Goal: Task Accomplishment & Management: Complete application form

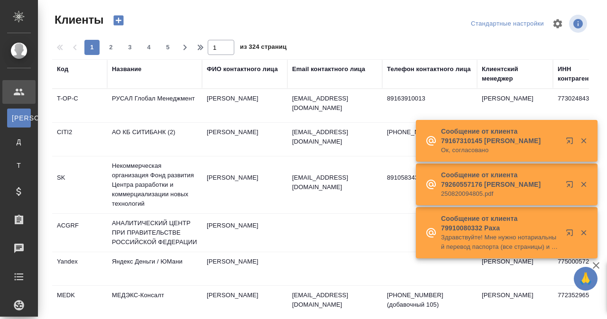
select select "RU"
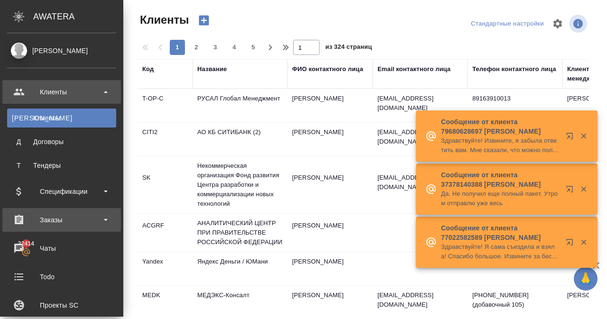
click at [86, 225] on div "Заказы" at bounding box center [61, 220] width 109 height 14
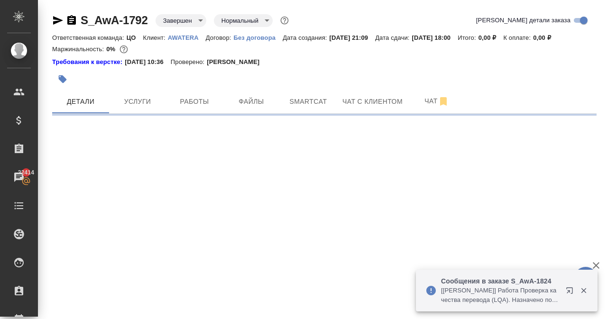
select select "RU"
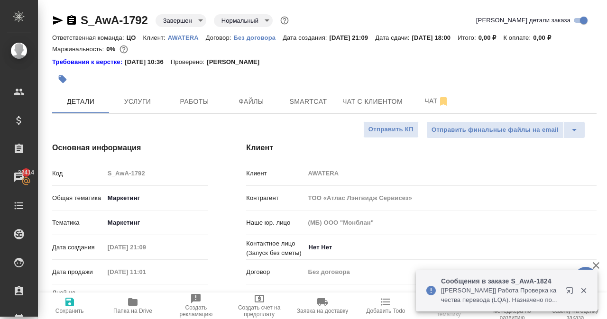
type textarea "x"
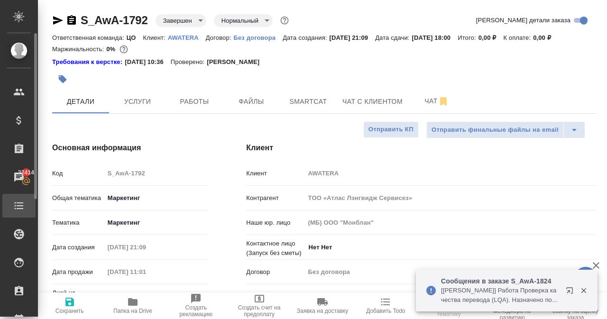
type textarea "x"
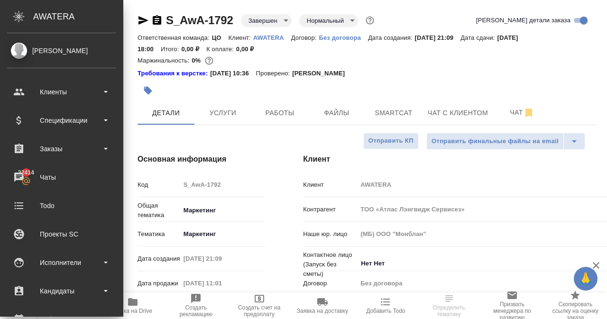
type textarea "x"
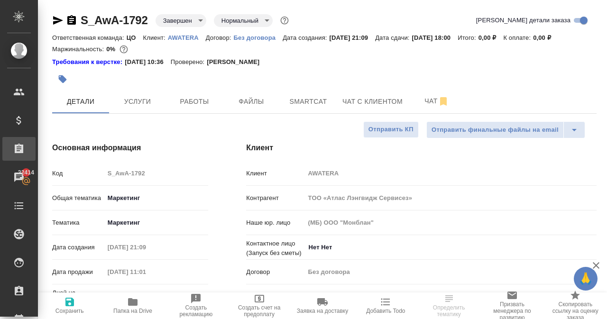
type textarea "x"
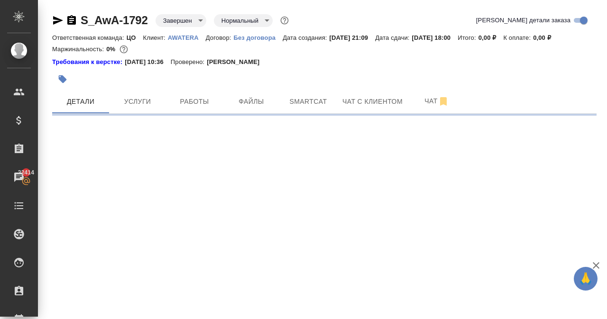
select select "RU"
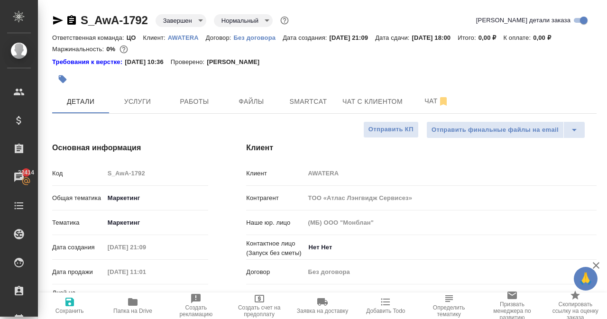
type textarea "x"
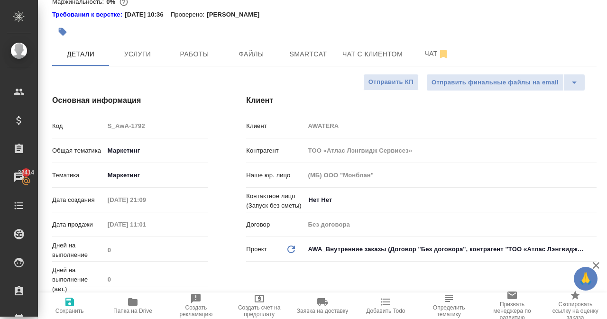
click at [338, 248] on body "🙏 .cls-1 fill:#fff; AWATERA Narkevich Yana Клиенты Спецификации Заказы 22414 Ча…" at bounding box center [303, 159] width 607 height 319
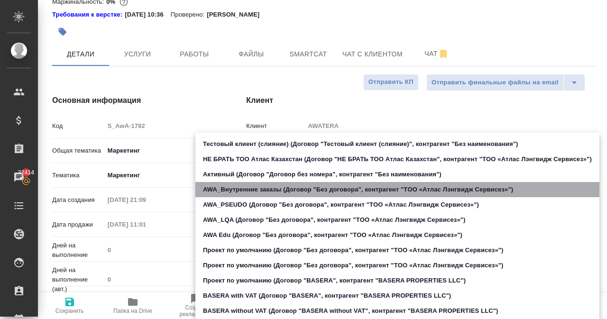
click at [312, 188] on li "AWA_Внутренние заказы (Договор "Без договора", контрагент "TОО «Атлас Лэнгвидж …" at bounding box center [397, 189] width 404 height 15
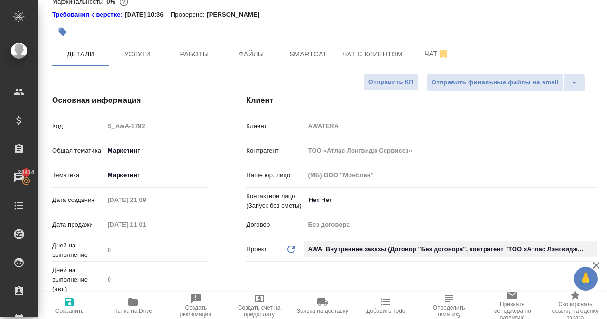
scroll to position [0, 0]
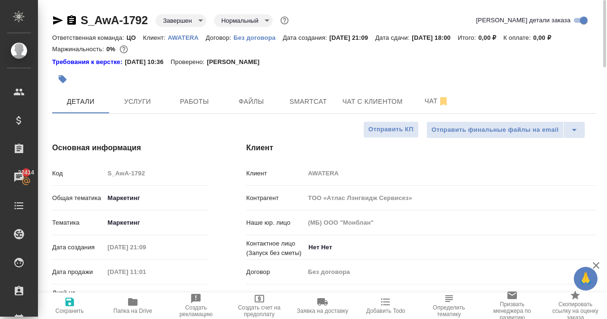
click at [185, 38] on p "AWATERA" at bounding box center [187, 37] width 38 height 7
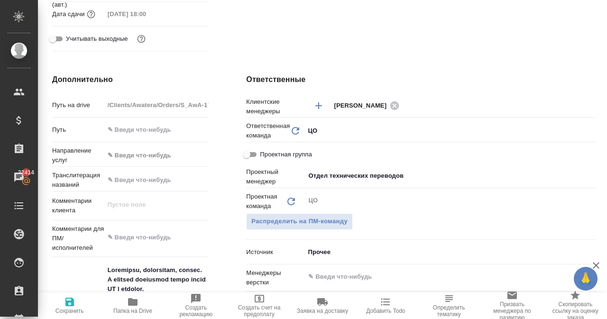
scroll to position [427, 0]
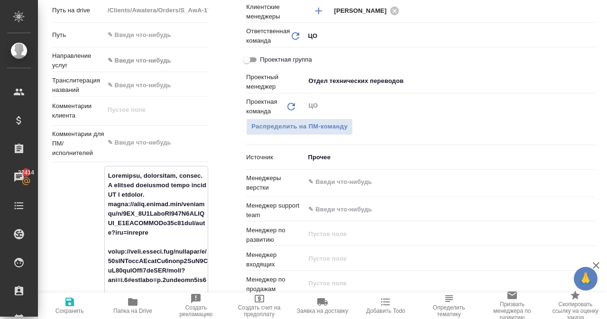
drag, startPoint x: 108, startPoint y: 174, endPoint x: 157, endPoint y: 186, distance: 50.4
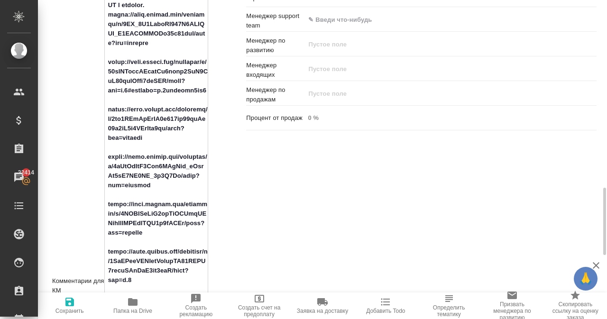
scroll to position [664, 0]
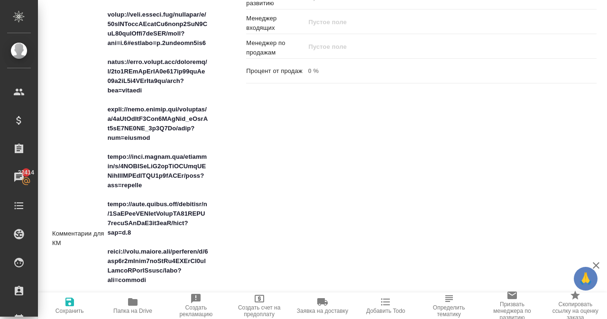
type textarea "x"
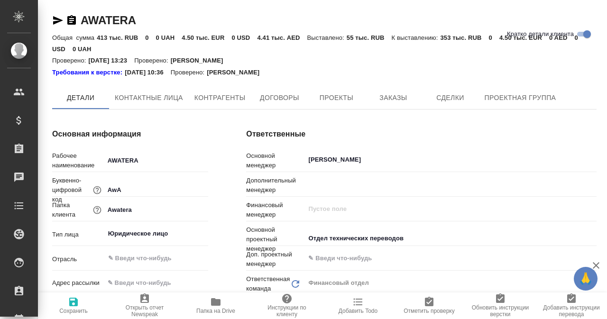
type textarea "x"
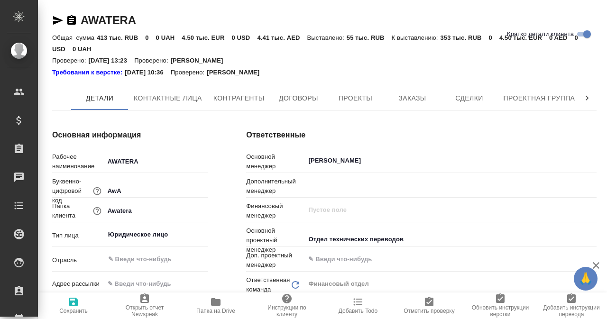
type textarea "x"
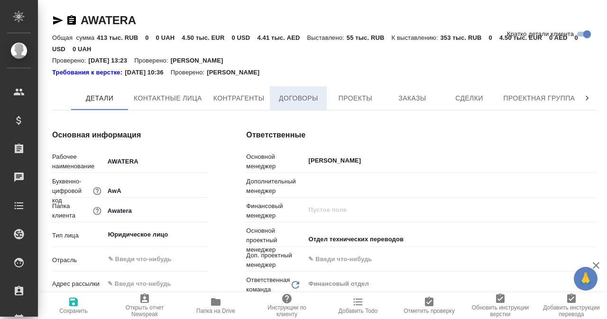
type textarea "x"
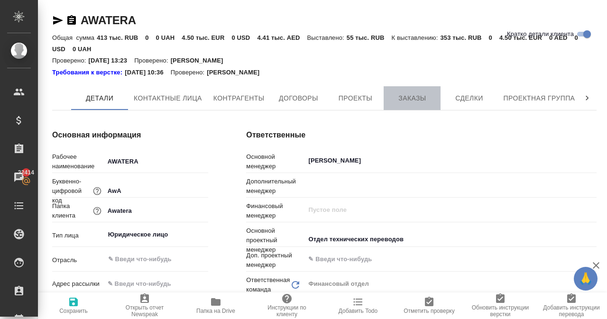
click at [404, 95] on span "Заказы" at bounding box center [413, 99] width 46 height 12
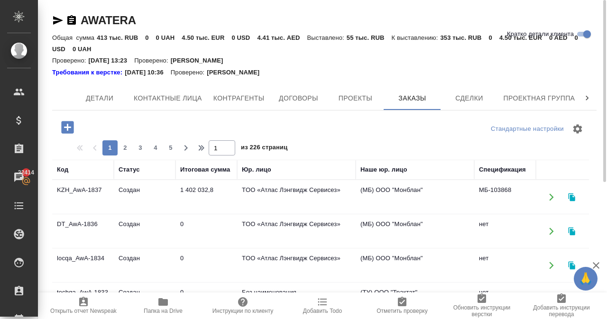
click at [68, 125] on icon "button" at bounding box center [67, 127] width 17 height 17
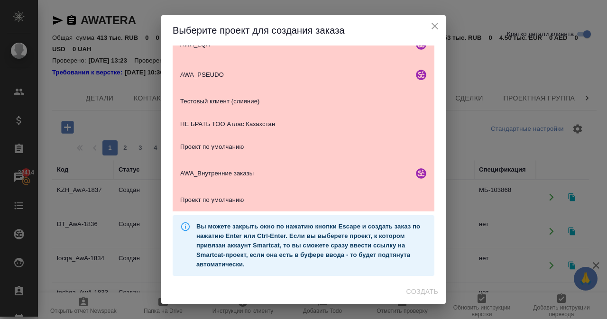
scroll to position [225, 0]
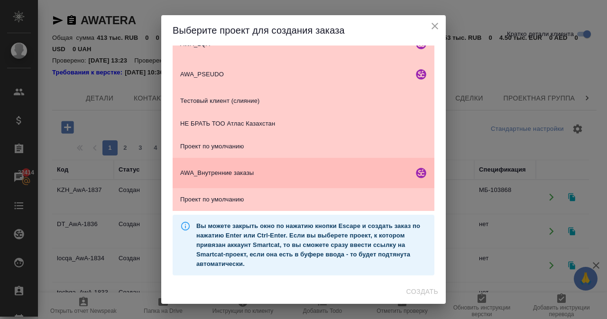
click at [228, 175] on span "AWA_Внутренние заказы" at bounding box center [295, 172] width 230 height 9
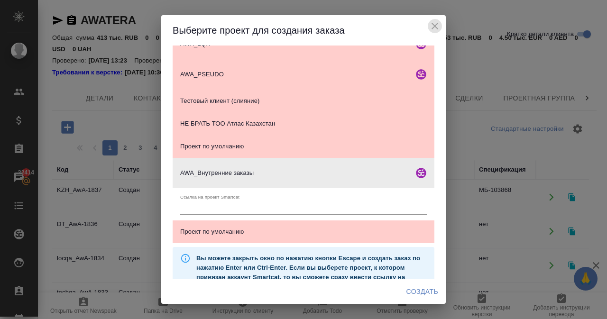
click at [436, 25] on icon "close" at bounding box center [435, 26] width 7 height 7
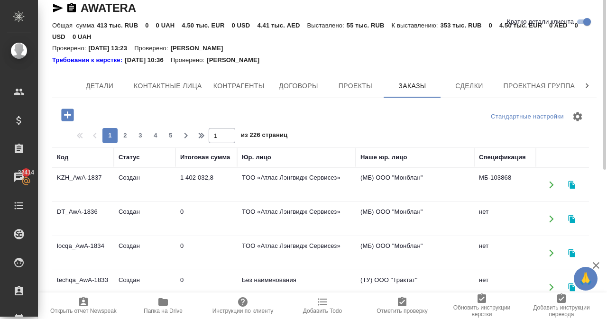
scroll to position [0, 0]
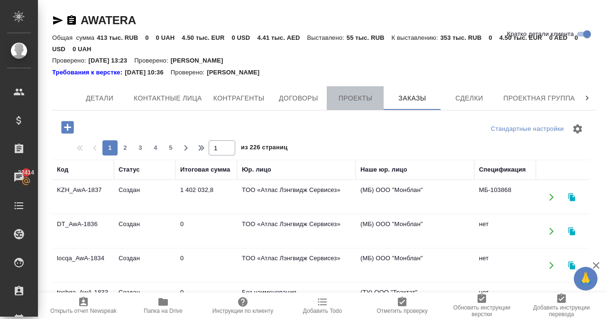
click at [346, 101] on span "Проекты" at bounding box center [356, 99] width 46 height 12
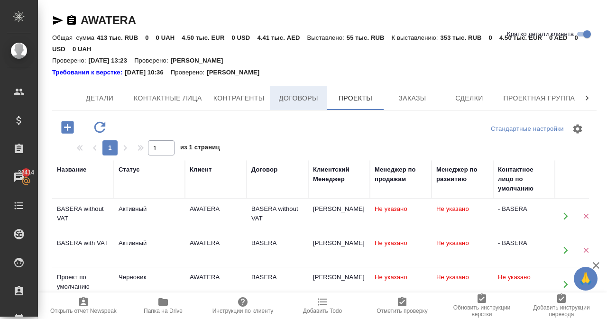
click at [307, 95] on span "Договоры" at bounding box center [299, 99] width 46 height 12
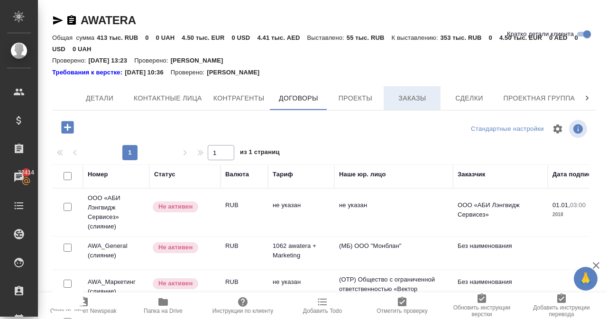
click at [400, 107] on button "Заказы" at bounding box center [412, 98] width 57 height 24
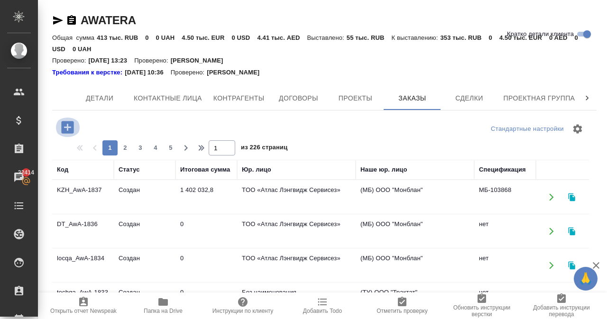
click at [70, 126] on icon "button" at bounding box center [67, 127] width 12 height 12
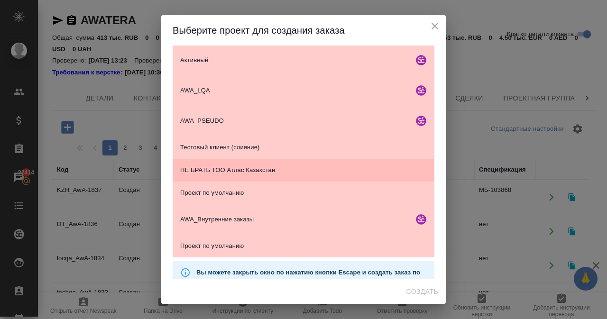
scroll to position [225, 0]
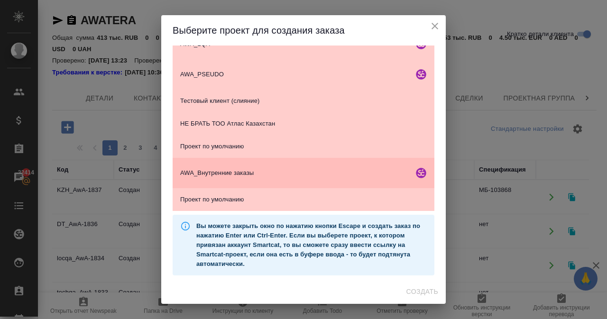
click at [239, 177] on span "AWA_Внутренние заказы" at bounding box center [295, 172] width 230 height 9
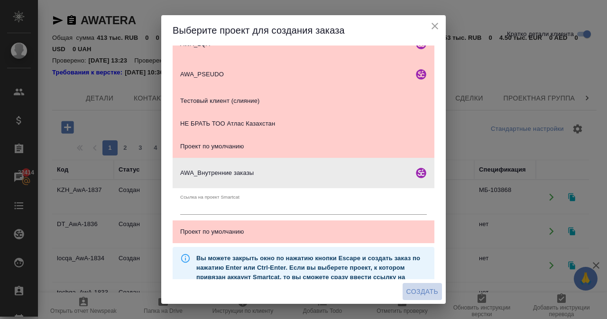
drag, startPoint x: 418, startPoint y: 296, endPoint x: 418, endPoint y: 288, distance: 7.6
click at [418, 289] on span "Создать" at bounding box center [423, 292] width 32 height 12
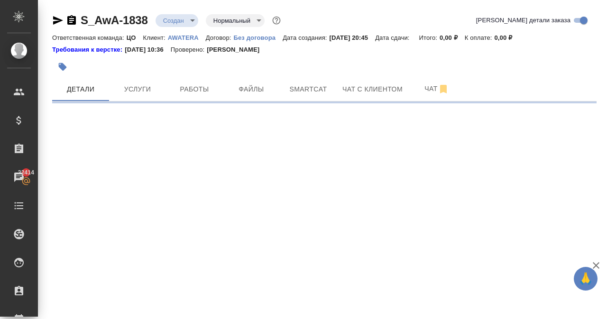
select select "RU"
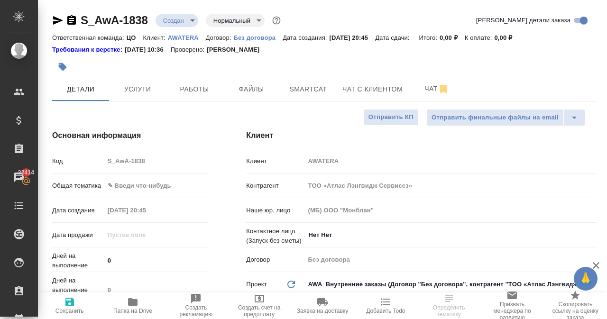
type textarea "x"
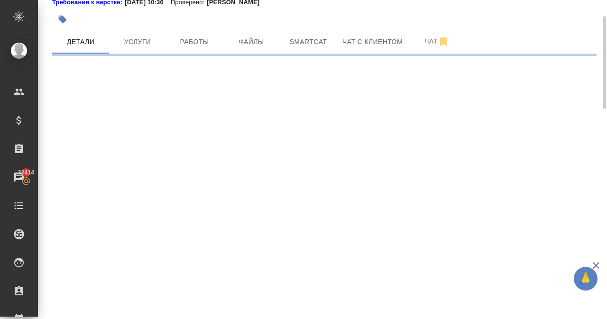
select select "RU"
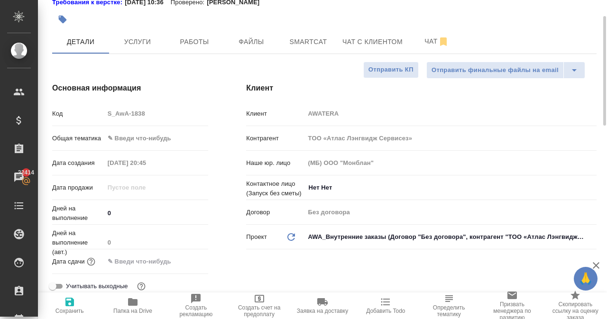
type textarea "x"
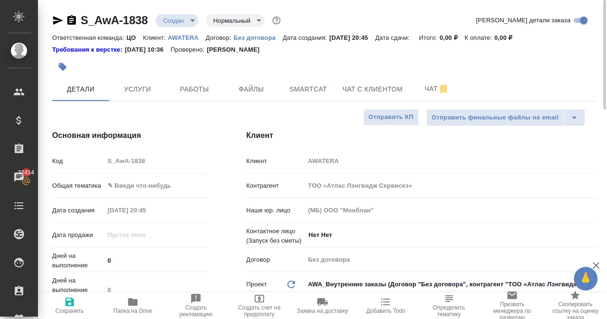
click at [139, 188] on body "🙏 .cls-1 fill:#fff; AWATERA Narkevich Yana Клиенты Спецификации Заказы 22414 Ча…" at bounding box center [303, 159] width 607 height 319
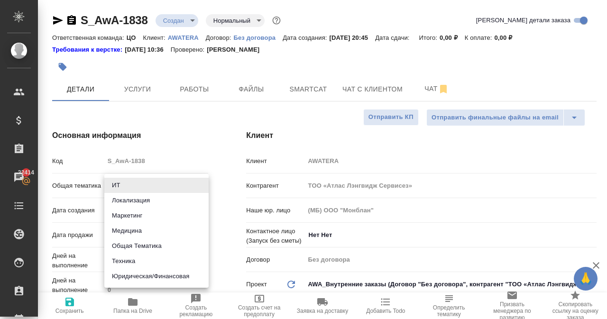
click at [134, 218] on li "Маркетинг" at bounding box center [156, 215] width 104 height 15
type input "marketing"
type textarea "x"
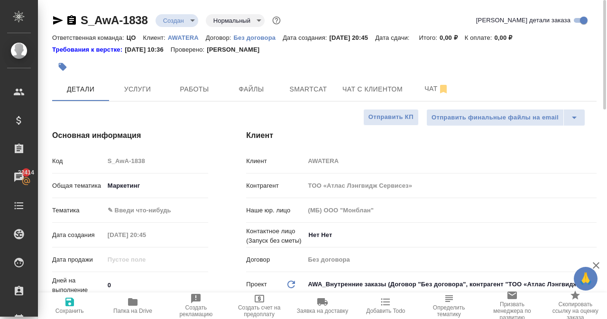
click at [129, 209] on body "🙏 .cls-1 fill:#fff; AWATERA Narkevich Yana Клиенты Спецификации Заказы 22414 Ча…" at bounding box center [303, 159] width 607 height 319
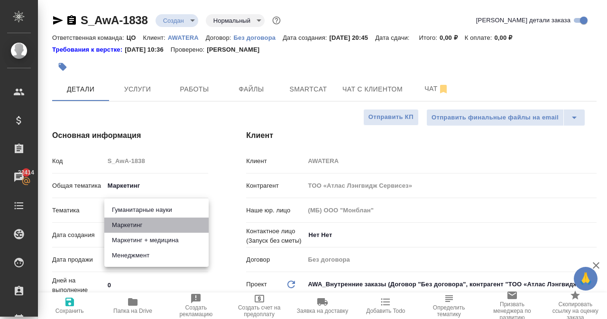
click at [133, 225] on li "Маркетинг" at bounding box center [156, 225] width 104 height 15
type textarea "x"
type input "5a8b8b956a9677013d343d63"
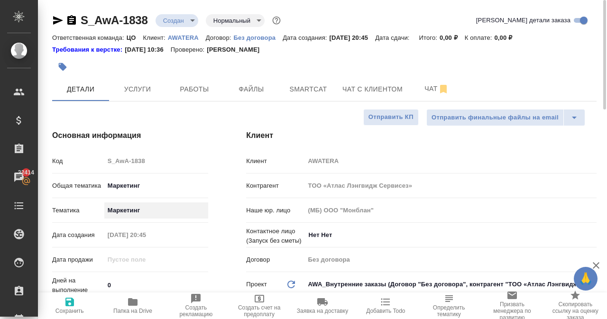
scroll to position [47, 0]
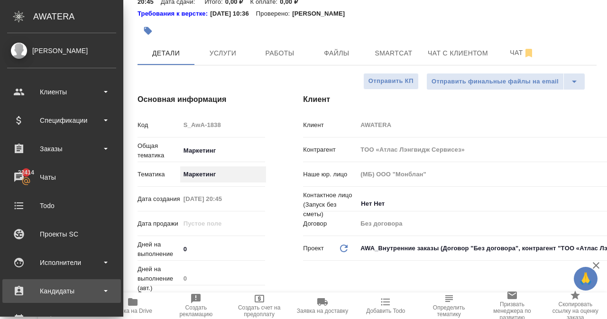
type textarea "x"
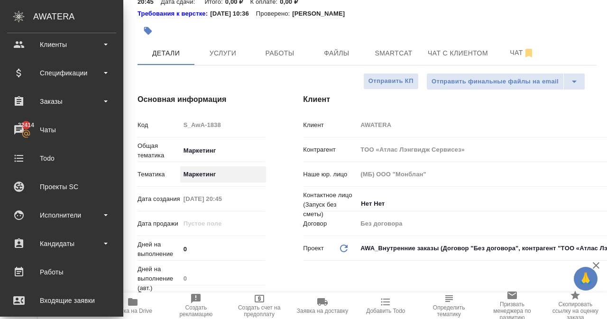
type textarea "x"
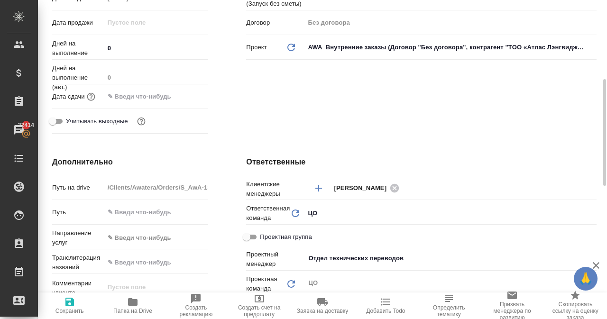
scroll to position [380, 0]
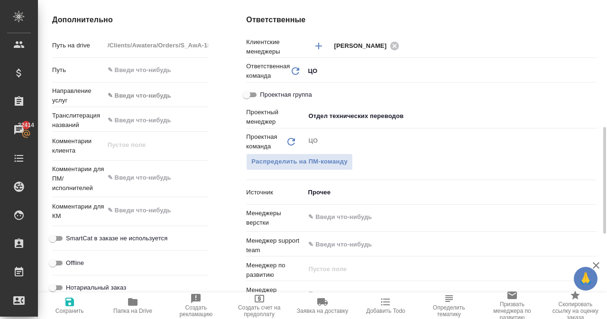
click at [136, 195] on div "Комментарии для ПМ/исполнителей x" at bounding box center [130, 183] width 156 height 37
type textarea "x"
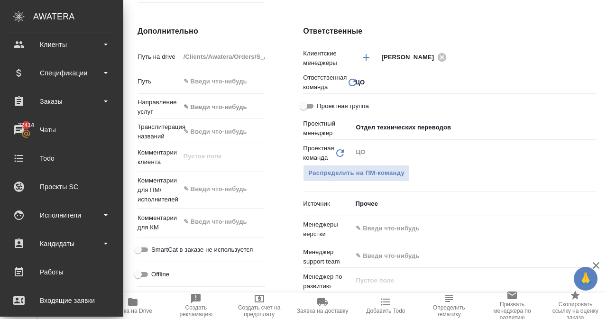
type textarea "x"
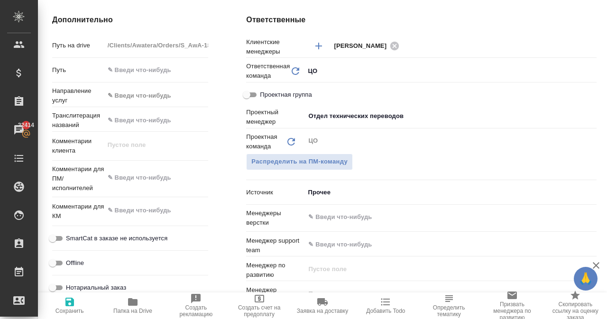
type textarea "x"
click at [130, 211] on textarea at bounding box center [156, 211] width 104 height 16
paste textarea "Проверьте, пожалуйста, тексты. В статьях проверяем текст после ТЗ и таблицы."
type textarea "x"
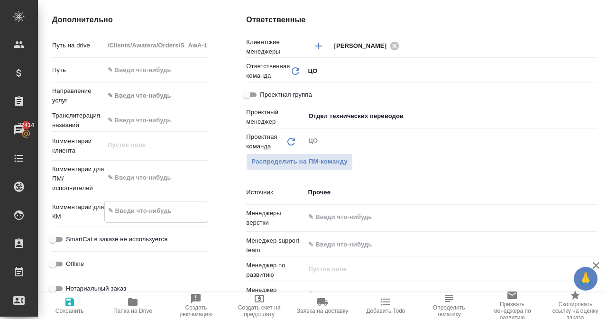
type textarea "Проверьте, пожалуйста, тексты. В статьях проверяем текст после ТЗ и таблицы."
type textarea "x"
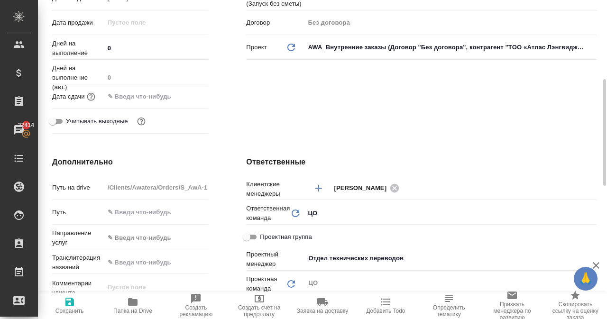
scroll to position [190, 0]
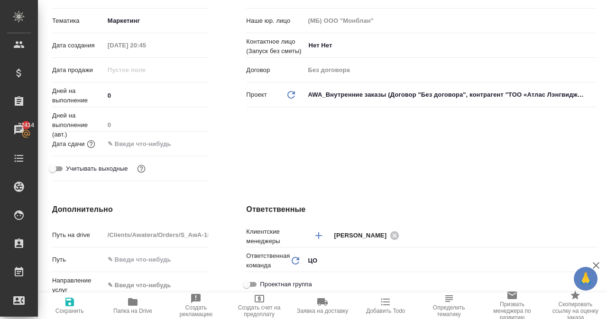
type textarea "Проверьте, пожалуйста, тексты. В статьях проверяем текст после ТЗ и таблицы."
type textarea "x"
click at [120, 145] on input "text" at bounding box center [146, 144] width 83 height 14
click at [177, 140] on icon "button" at bounding box center [181, 143] width 9 height 9
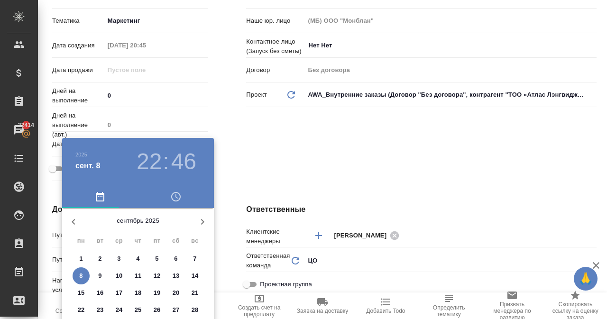
type input "15.09.2025 22:46"
type textarea "x"
type input "22.09.2025 22:46"
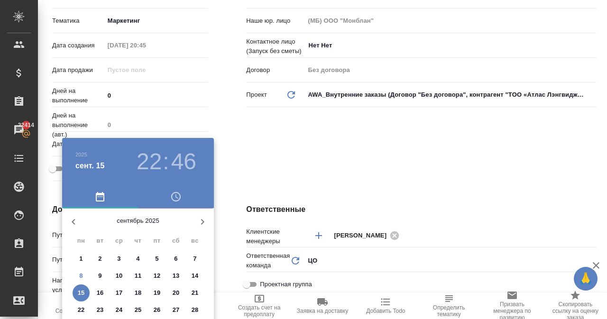
type textarea "x"
drag, startPoint x: 605, startPoint y: 92, endPoint x: 599, endPoint y: 117, distance: 25.9
click at [599, 117] on div at bounding box center [303, 159] width 607 height 319
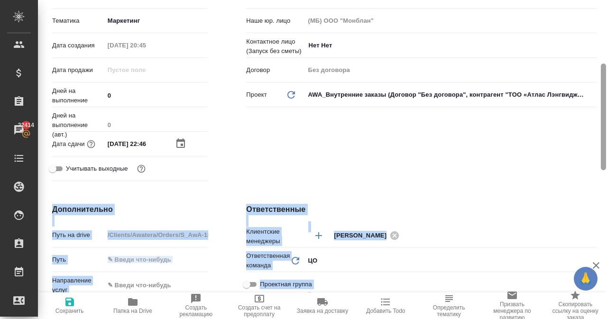
drag, startPoint x: 604, startPoint y: 110, endPoint x: 582, endPoint y: 134, distance: 32.3
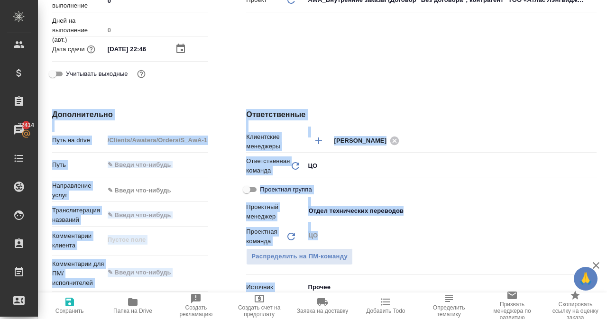
click at [179, 51] on icon "button" at bounding box center [181, 48] width 9 height 9
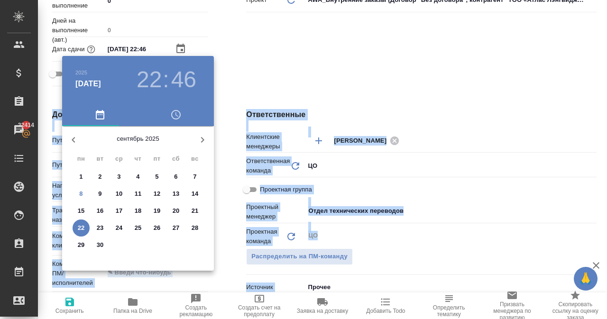
click at [98, 247] on p "30" at bounding box center [100, 245] width 7 height 9
type input "30.09.2025 22:46"
type textarea "x"
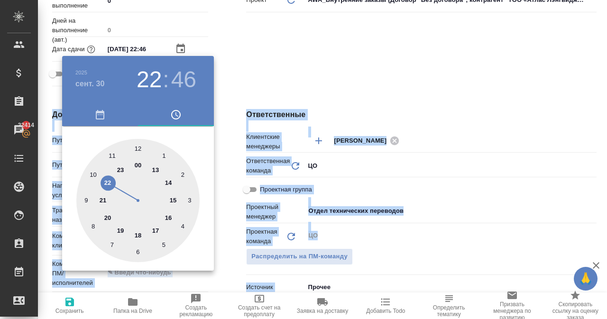
click at [140, 165] on div at bounding box center [137, 200] width 123 height 123
type input "30.09.2025 00:46"
type textarea "x"
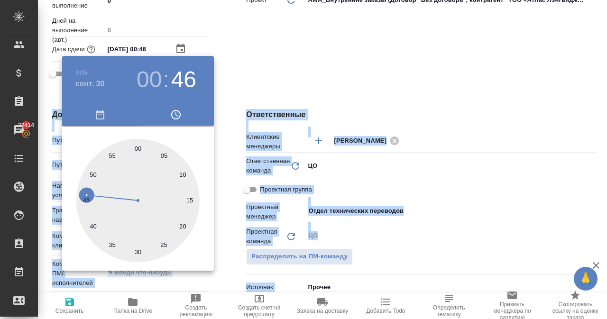
type input "30.09.2025 00:45"
type textarea "x"
type input "30.09.2025 00:40"
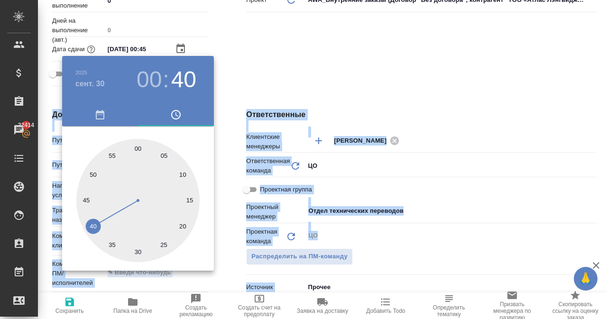
type textarea "x"
type input "30.09.2025 00:39"
type textarea "x"
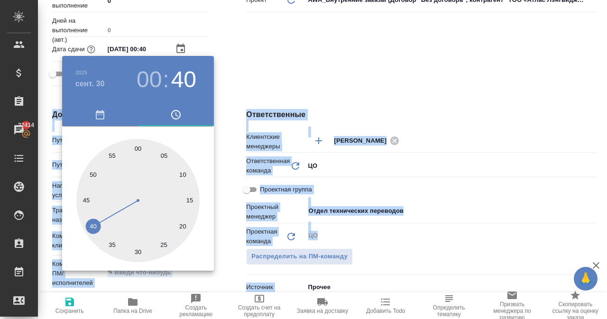
type textarea "x"
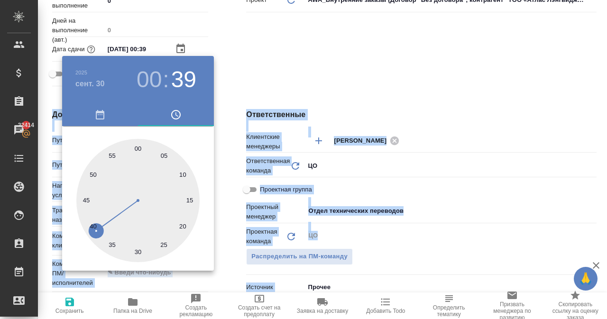
type input "30.09.2025 00:44"
type textarea "x"
type input "30.09.2025 00:48"
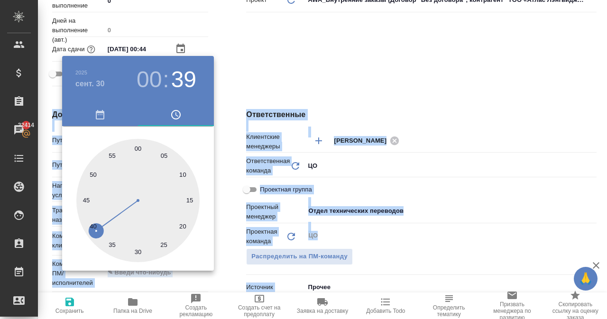
type textarea "x"
type input "30.09.2025 00:51"
type textarea "x"
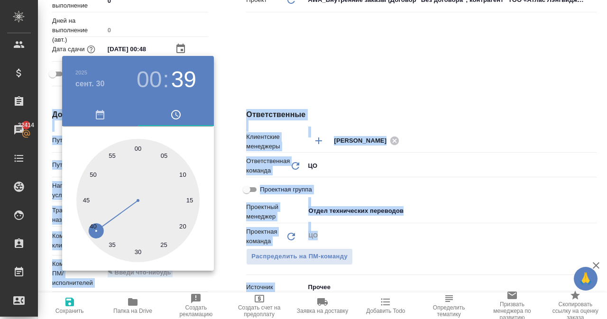
type textarea "x"
type input "30.09.2025 00:52"
type textarea "x"
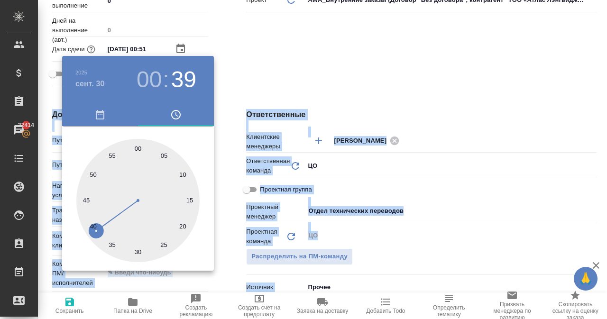
type textarea "x"
type input "30.09.2025 00:54"
type textarea "x"
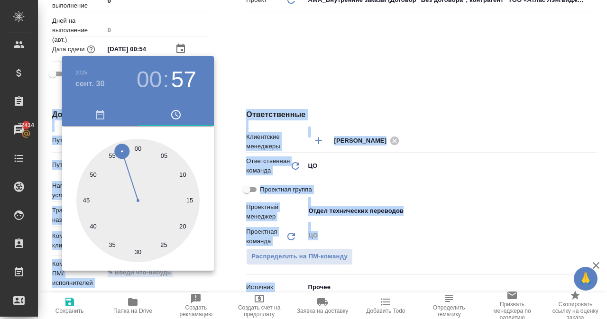
type input "30.09.2025 00:57"
type textarea "x"
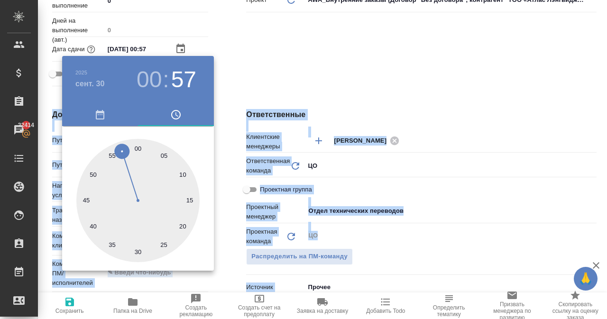
type textarea "x"
type input "30.09.2025 00:58"
type textarea "x"
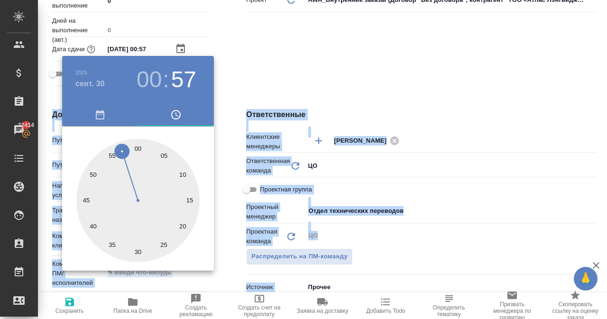
type textarea "x"
type input "30.09.2025 00:00"
type textarea "x"
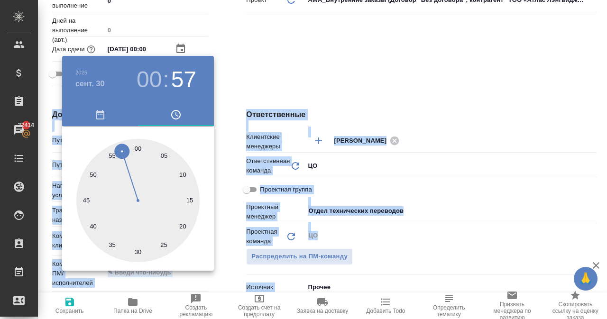
type input "30.09.2025 00:01"
type textarea "x"
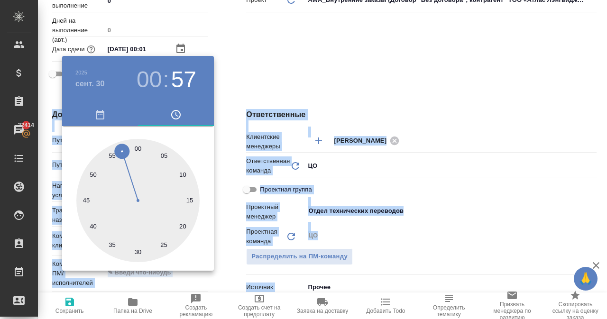
type textarea "x"
type input "30.09.2025 00:00"
type textarea "x"
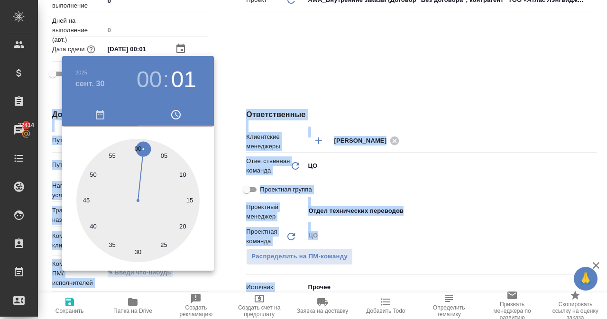
type textarea "x"
drag, startPoint x: 85, startPoint y: 197, endPoint x: 137, endPoint y: 157, distance: 65.6
click at [137, 157] on div at bounding box center [137, 200] width 123 height 123
type textarea "x"
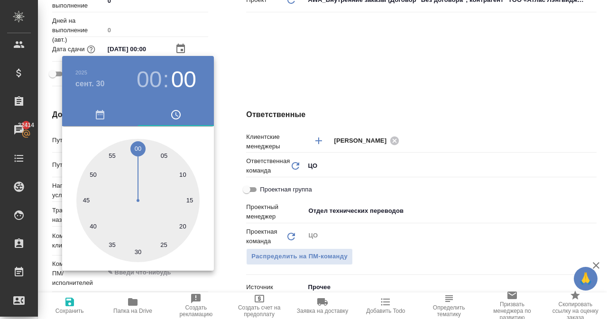
click at [290, 74] on div at bounding box center [303, 159] width 607 height 319
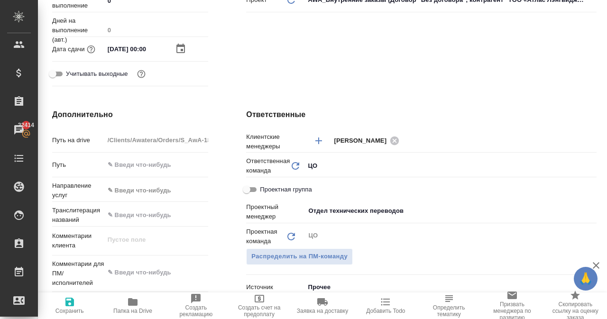
scroll to position [427, 0]
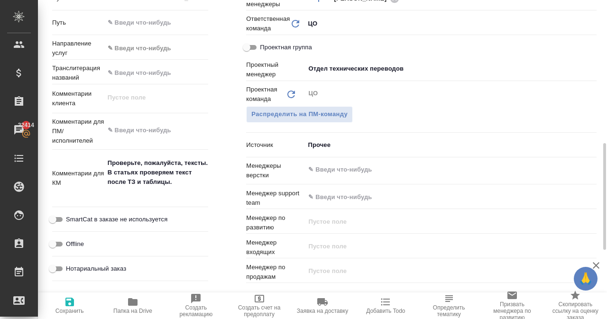
type textarea "x"
click at [176, 191] on textarea "Проверьте, пожалуйста, тексты. В статьях проверяем текст после ТЗ и таблицы." at bounding box center [156, 178] width 103 height 45
type textarea "x"
type textarea "Проверьте, пожалуйста, тексты. В статьях проверяем текст после ТЗ и таблицы."
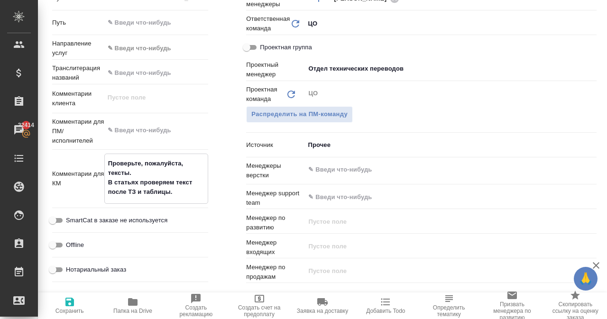
type textarea "x"
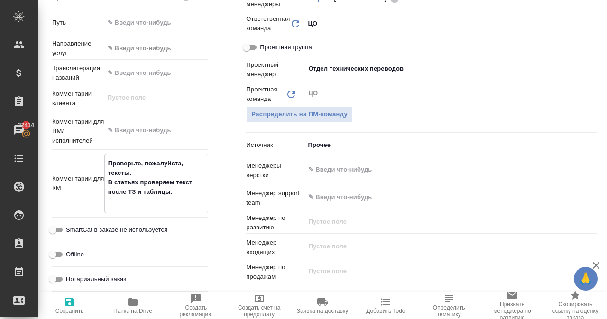
paste textarea "Привет, готовые статьи) https://docs.google.com/document/d/1mGKYyr0nPUugrosYYuN…"
type textarea "x"
type textarea "Проверьте, пожалуйста, тексты. В статьях проверяем текст после ТЗ и таблицы. Пр…"
type textarea "x"
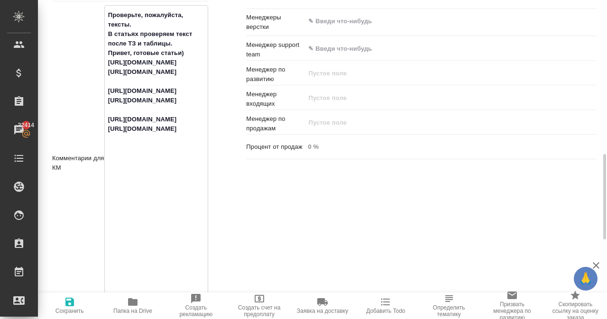
scroll to position [433, 0]
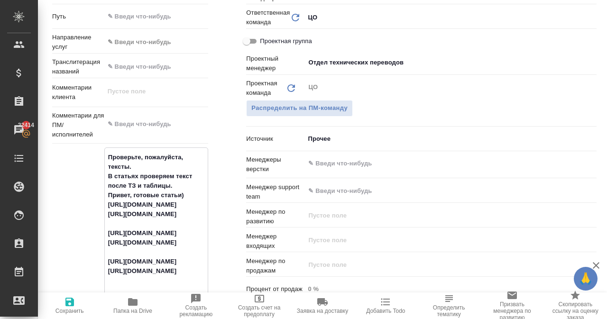
drag, startPoint x: 189, startPoint y: 194, endPoint x: 99, endPoint y: 196, distance: 89.7
click at [99, 196] on div "Комментарии для КМ Проверьте, пожалуйста, тексты. В статьях проверяем текст пос…" at bounding box center [130, 306] width 156 height 316
type textarea "x"
type textarea "Проверьте, пожалуйста, тексты. В статьях проверяем текст после ТЗ и таблицы. ht…"
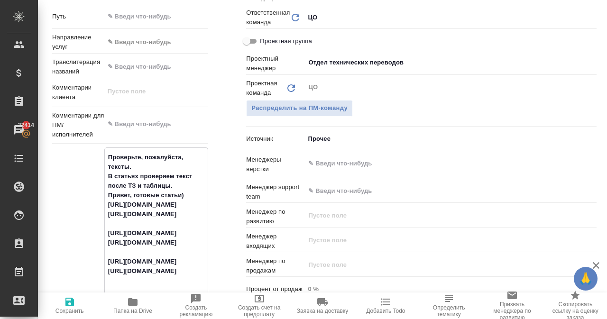
type textarea "x"
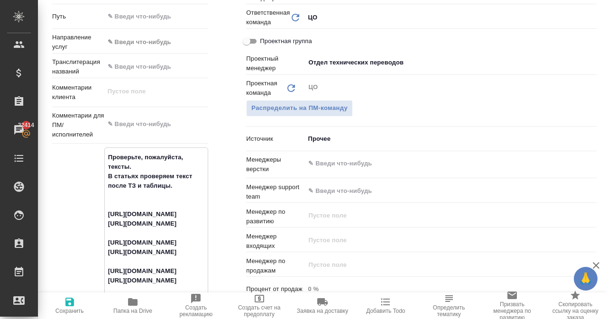
type textarea "x"
type textarea "Проверьте, пожалуйста, тексты. В статьях проверяем текст после ТЗ и таблицы. ht…"
type textarea "x"
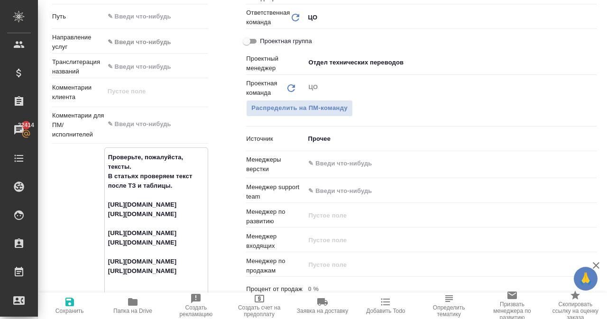
type textarea "x"
type textarea "Проверьте, пожалуйста, тексты. В статьях проверяем текст после ТЗ и таблицы. ht…"
type textarea "x"
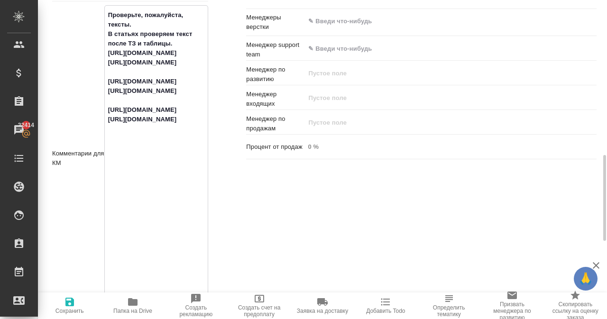
scroll to position [623, 0]
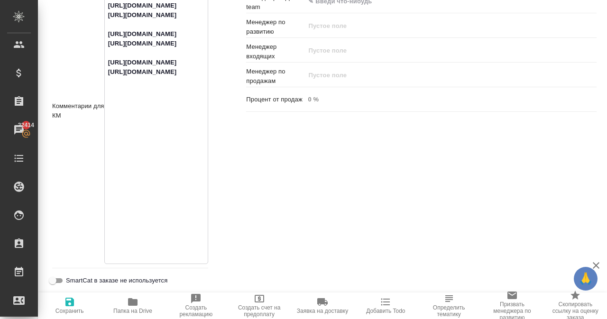
click at [201, 249] on textarea "Проверьте, пожалуйста, тексты. В статьях проверяем текст после ТЗ и таблицы. ht…" at bounding box center [156, 110] width 103 height 301
type textarea "Проверьте, пожалуйста, тексты. В статьях проверяем текст после ТЗ и таблицы. ht…"
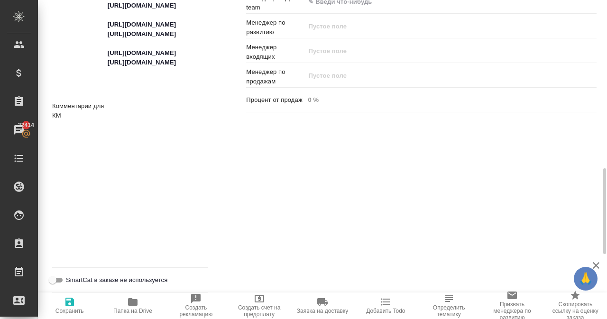
type textarea "x"
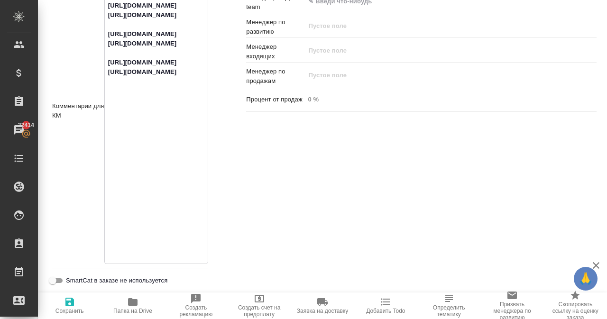
type textarea "x"
type textarea "Проверьте, пожалуйста, тексты. В статьях проверяем текст после ТЗ и таблицы. ht…"
type textarea "x"
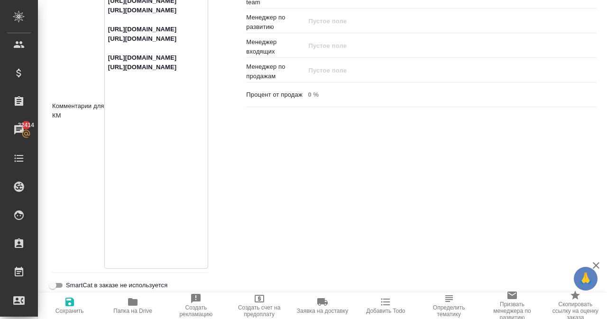
type textarea "x"
type textarea "Проверьте, пожалуйста, тексты. В статьях проверяем текст после ТЗ и таблицы. ht…"
type textarea "x"
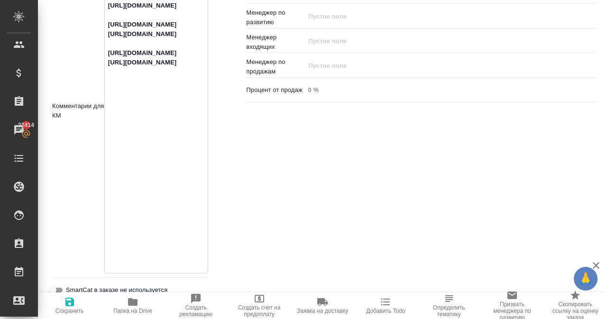
paste textarea "https://docs.google.com/document/d/1nJIDoRadBExhYMDdQhFKdu3Kh2lUFO-81arh5Je0wds…"
type textarea "x"
type textarea "Проверьте, пожалуйста, тексты. В статьях проверяем текст после ТЗ и таблицы. ht…"
type textarea "x"
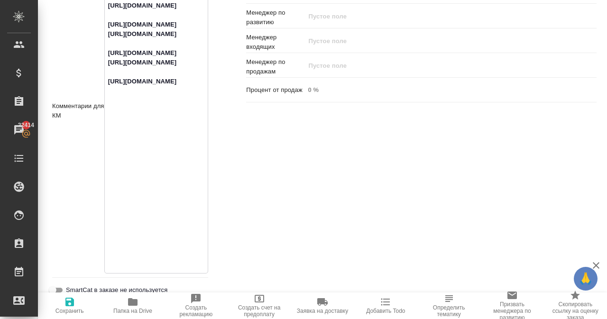
scroll to position [647, 0]
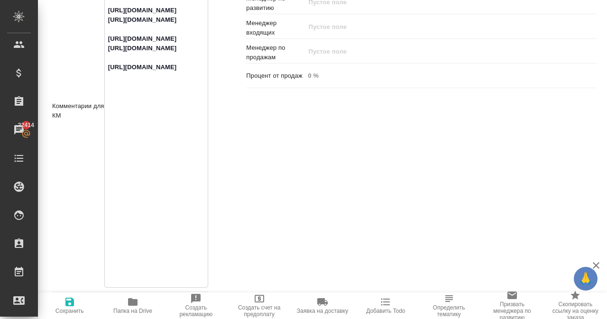
type textarea "Проверьте, пожалуйста, тексты. В статьях проверяем текст после ТЗ и таблицы. ht…"
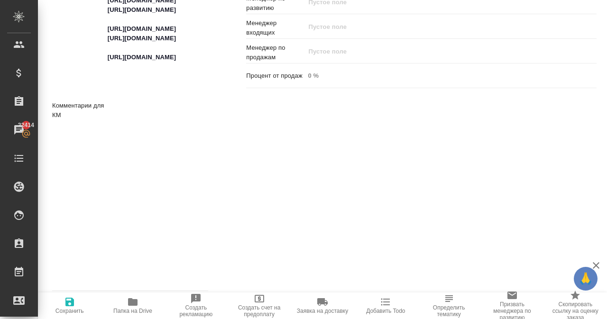
type textarea "x"
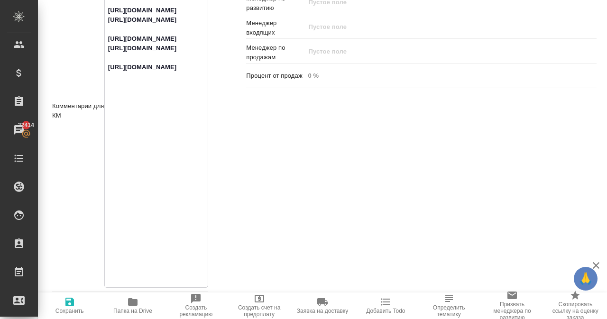
type textarea "x"
type textarea "Проверьте, пожалуйста, тексты. В статьях проверяем текст после ТЗ и таблицы. ht…"
type textarea "x"
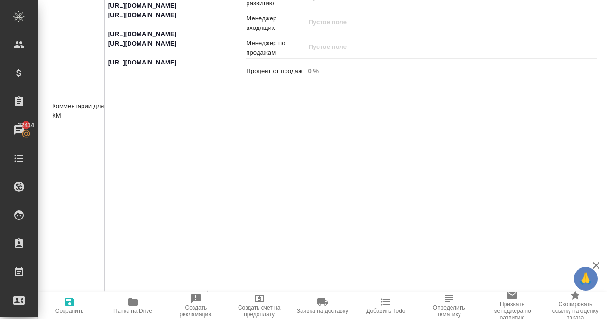
paste textarea "https://docs.google.com/document/d/1C8Rv6XjwmZKKp3GMDYJCOOjFDyvCQW1zTw59PT0juQ0…"
type textarea "x"
type textarea "Проверьте, пожалуйста, тексты. В статьях проверяем текст после ТЗ и таблицы. ht…"
type textarea "x"
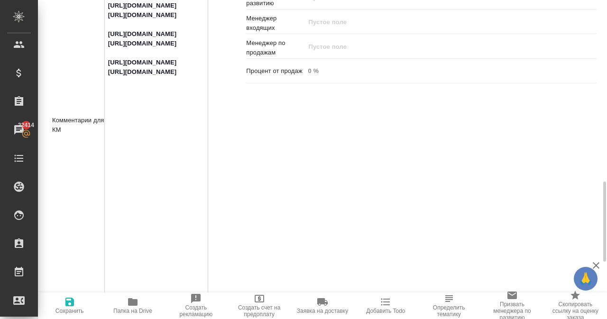
scroll to position [666, 0]
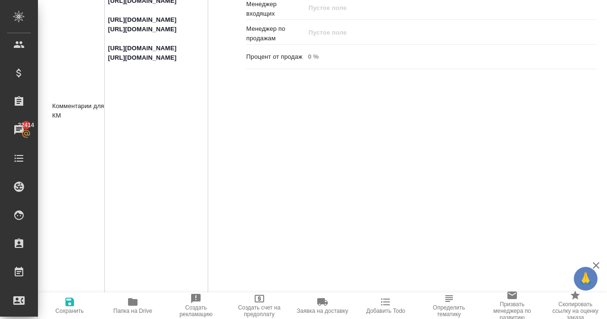
type textarea "Проверьте, пожалуйста, тексты. В статьях проверяем текст после ТЗ и таблицы. ht…"
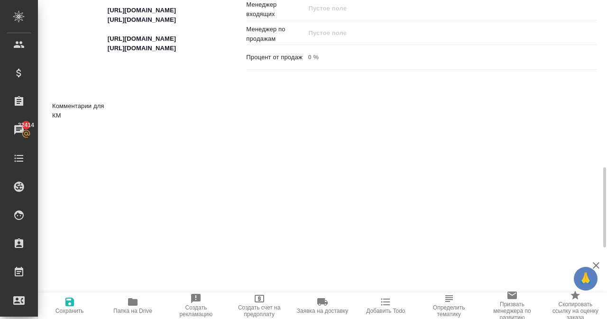
type textarea "x"
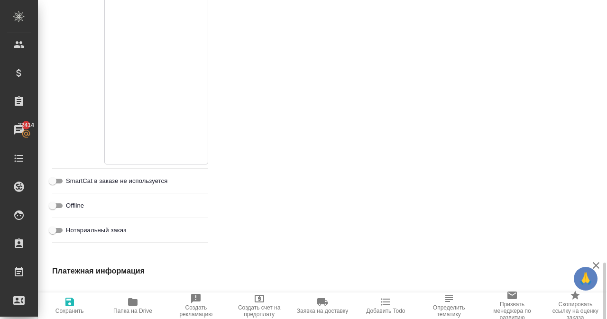
scroll to position [855, 0]
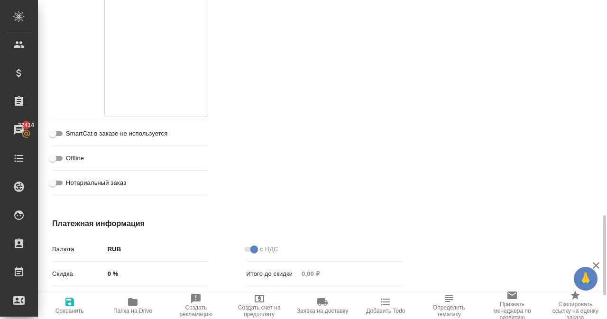
type textarea "x"
type textarea "Проверьте, пожалуйста, тексты. В статьях проверяем текст после ТЗ и таблицы. ht…"
type textarea "x"
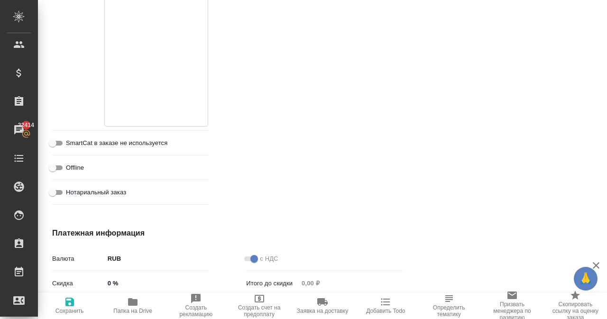
type textarea "x"
type textarea "Проверьте, пожалуйста, тексты. В статьях проверяем текст после ТЗ и таблицы. ht…"
type textarea "x"
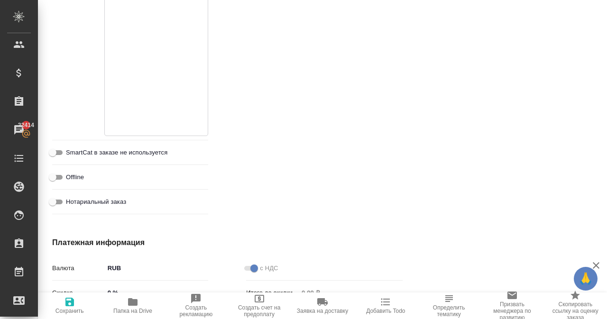
paste textarea "https://docs.google.com/document/d/1CXVI8fg1GK2iWmZwYUN6si_JlxbIQTBp_ZKcnb0LM_Q…"
type textarea "x"
type textarea "Проверьте, пожалуйста, тексты. В статьях проверяем текст после ТЗ и таблицы. ht…"
type textarea "x"
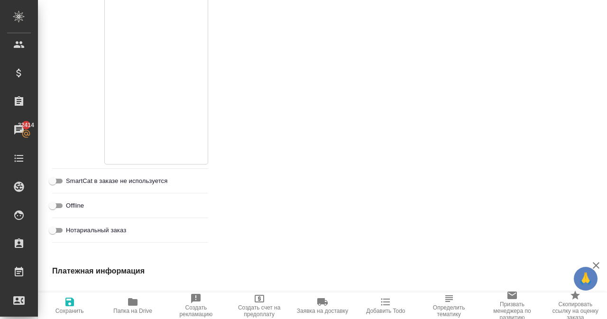
type textarea "x"
type textarea "Проверьте, пожалуйста, тексты. В статьях проверяем текст после ТЗ и таблицы. ht…"
type textarea "x"
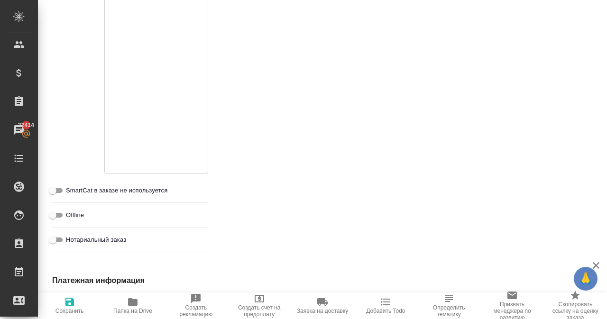
type textarea "Проверьте, пожалуйста, тексты. В статьях проверяем текст после ТЗ и таблицы. ht…"
type textarea "x"
paste textarea "https://docs.google.com/document/d/1JJgXbLkWsAjeE3BJJEHwsq9E6RmIovl06c-T7OPfyOE…"
type textarea "x"
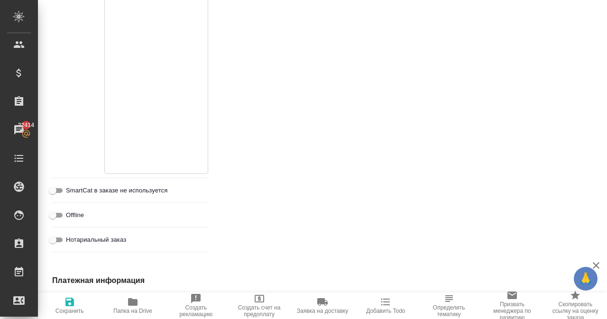
type textarea "Проверьте, пожалуйста, тексты. В статьях проверяем текст после ТЗ и таблицы. ht…"
type textarea "x"
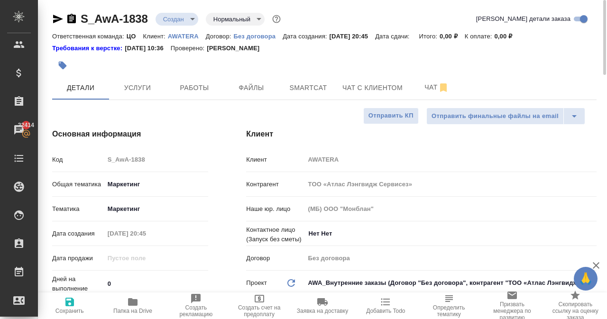
scroll to position [0, 0]
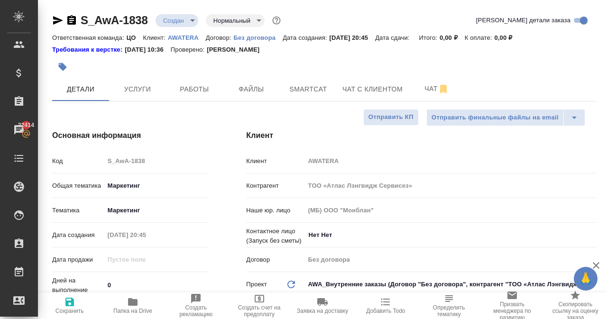
type textarea "Проверьте, пожалуйста, тексты. В статьях проверяем текст после ТЗ и таблицы. ht…"
type textarea "x"
click at [72, 304] on icon "button" at bounding box center [69, 302] width 9 height 9
type textarea "x"
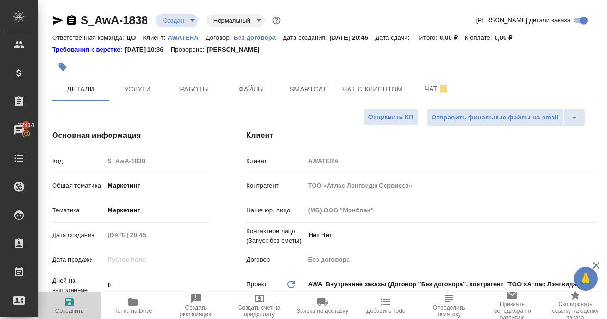
type textarea "x"
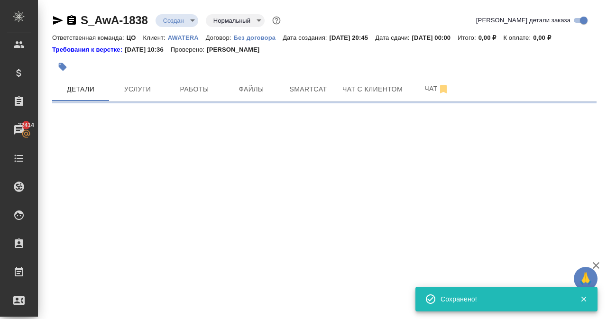
click at [54, 20] on icon "button" at bounding box center [57, 20] width 11 height 11
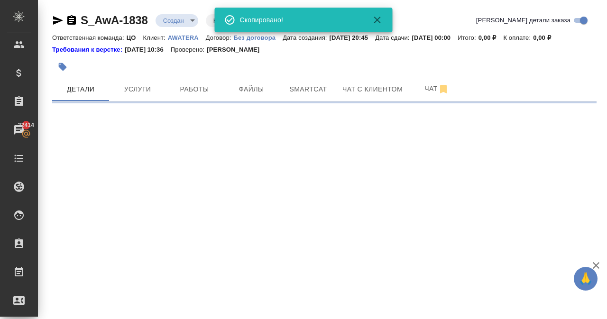
select select "RU"
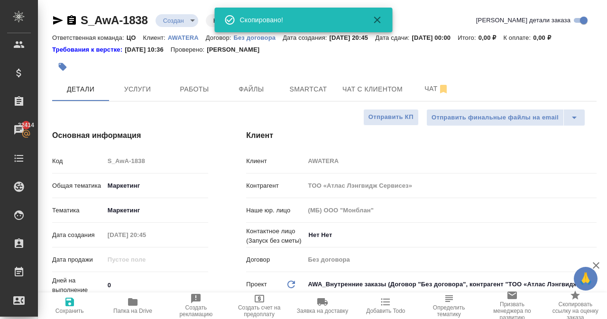
type textarea "x"
